Goal: Information Seeking & Learning: Learn about a topic

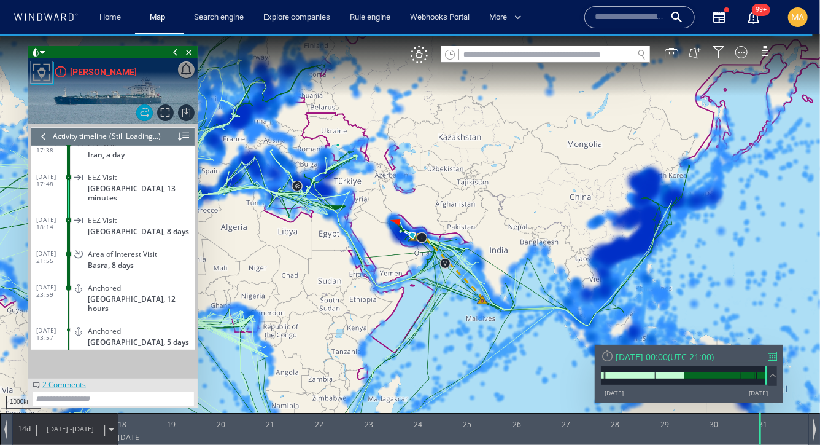
scroll to position [246892, 0]
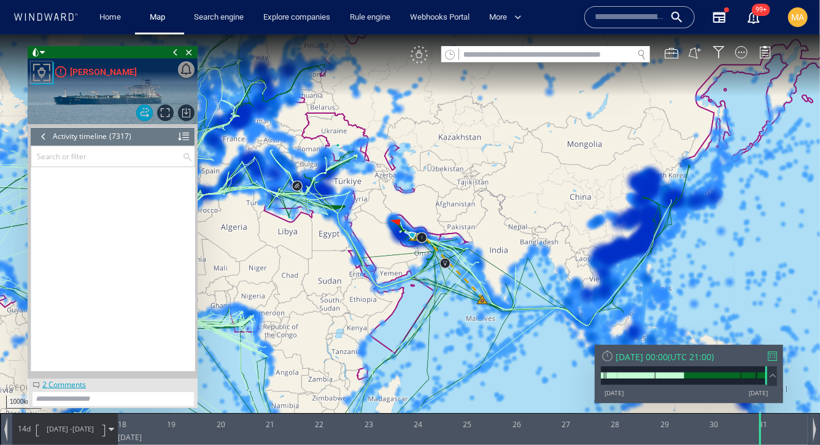
click at [425, 56] on div "VM" at bounding box center [419, 53] width 17 height 17
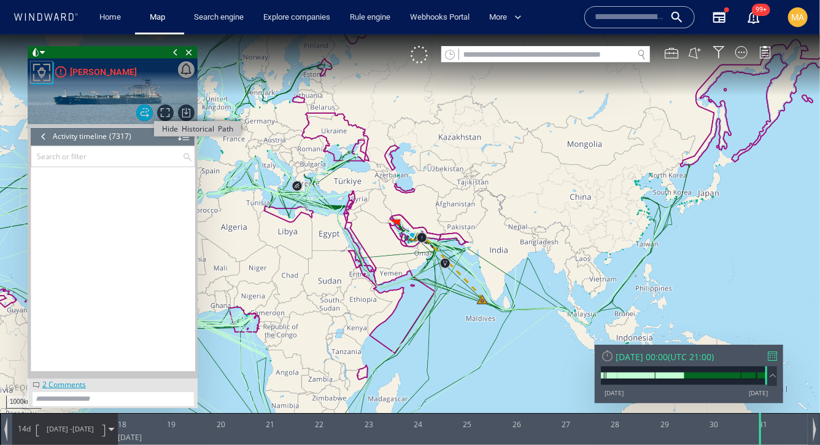
click at [147, 114] on span "Hide Historical Path" at bounding box center [144, 112] width 17 height 17
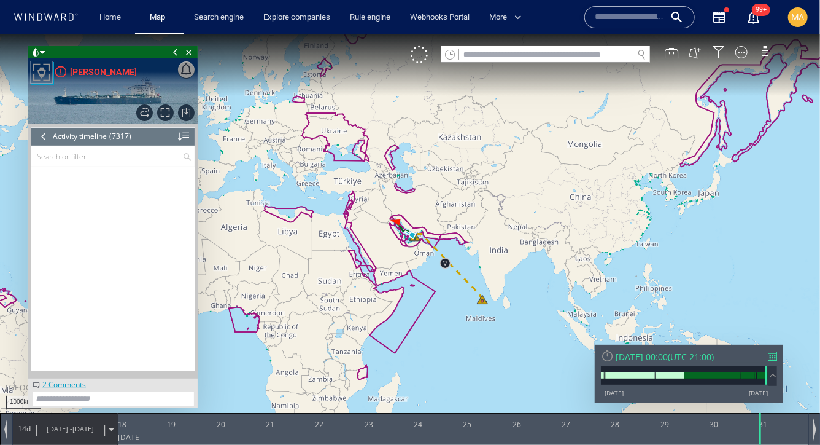
click at [47, 136] on div at bounding box center [44, 135] width 14 height 18
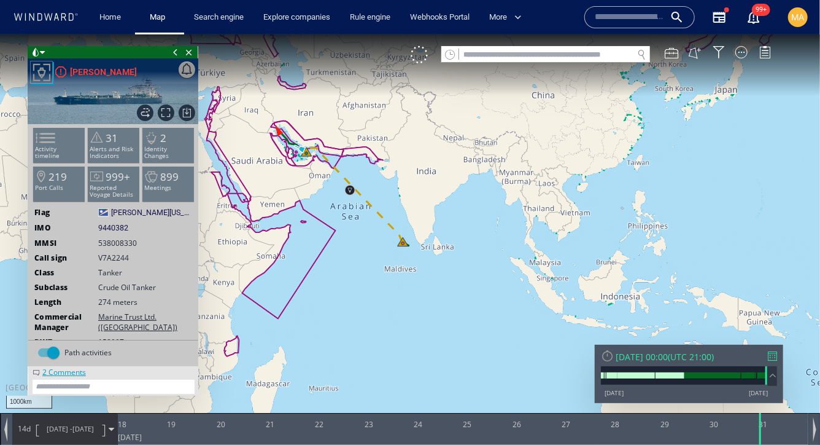
drag, startPoint x: 466, startPoint y: 260, endPoint x: 385, endPoint y: 196, distance: 102.8
click at [385, 197] on canvas "Map" at bounding box center [410, 233] width 820 height 398
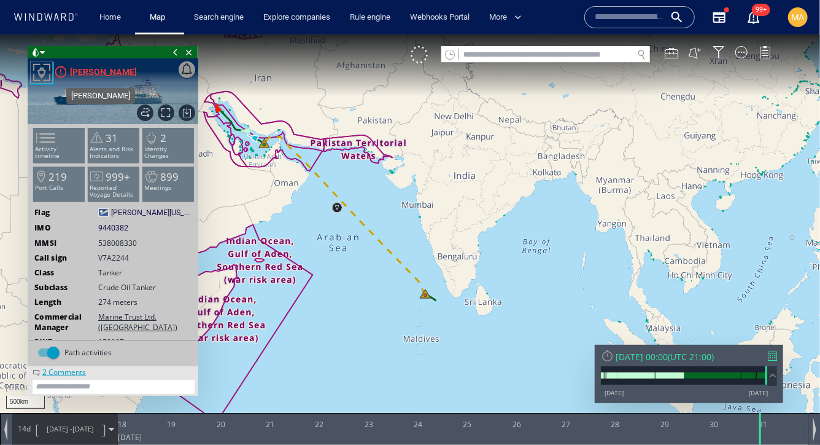
click at [96, 69] on div "[PERSON_NAME]" at bounding box center [103, 71] width 67 height 15
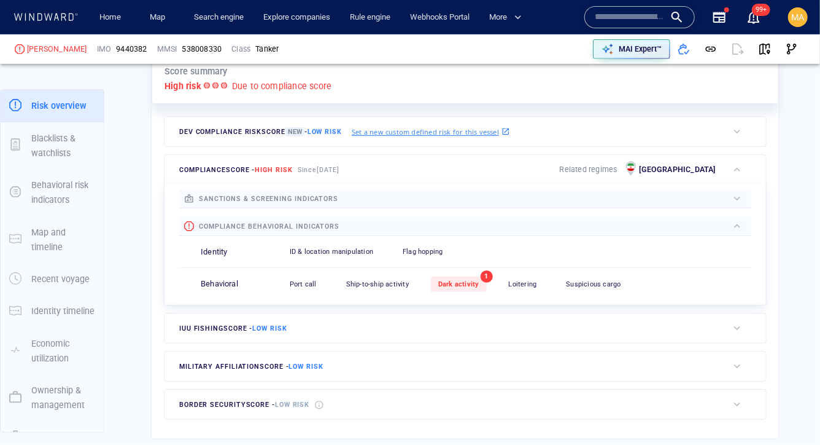
scroll to position [368, 0]
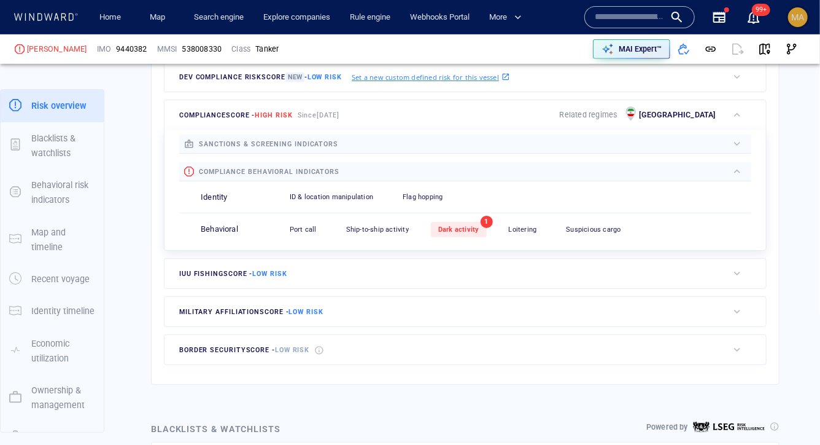
click at [790, 17] on div "MA" at bounding box center [798, 17] width 20 height 20
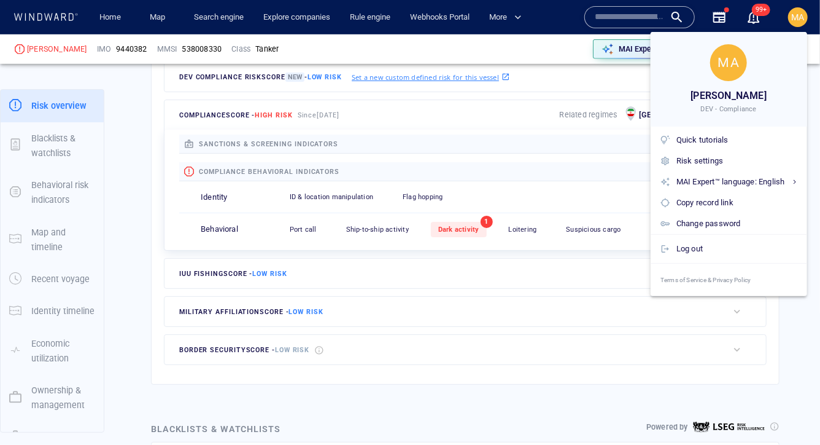
click at [540, 149] on div at bounding box center [410, 222] width 820 height 445
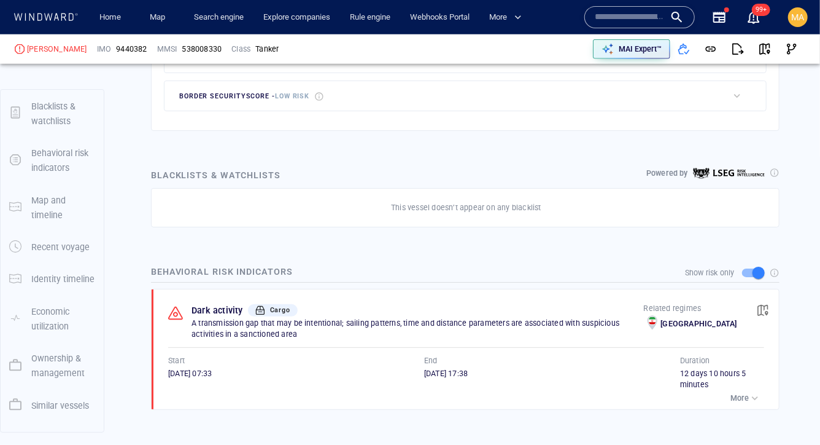
scroll to position [621, 0]
click at [772, 173] on div at bounding box center [775, 173] width 10 height 10
